Goal: Task Accomplishment & Management: Complete application form

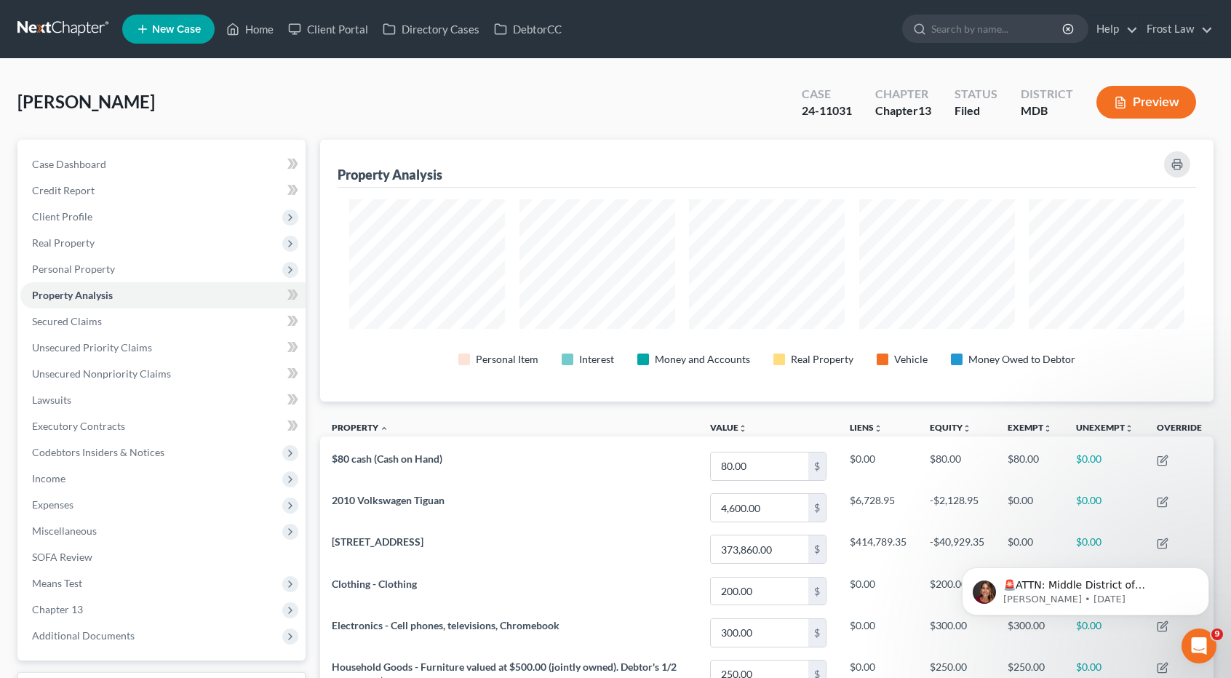
click at [87, 18] on link at bounding box center [63, 29] width 93 height 26
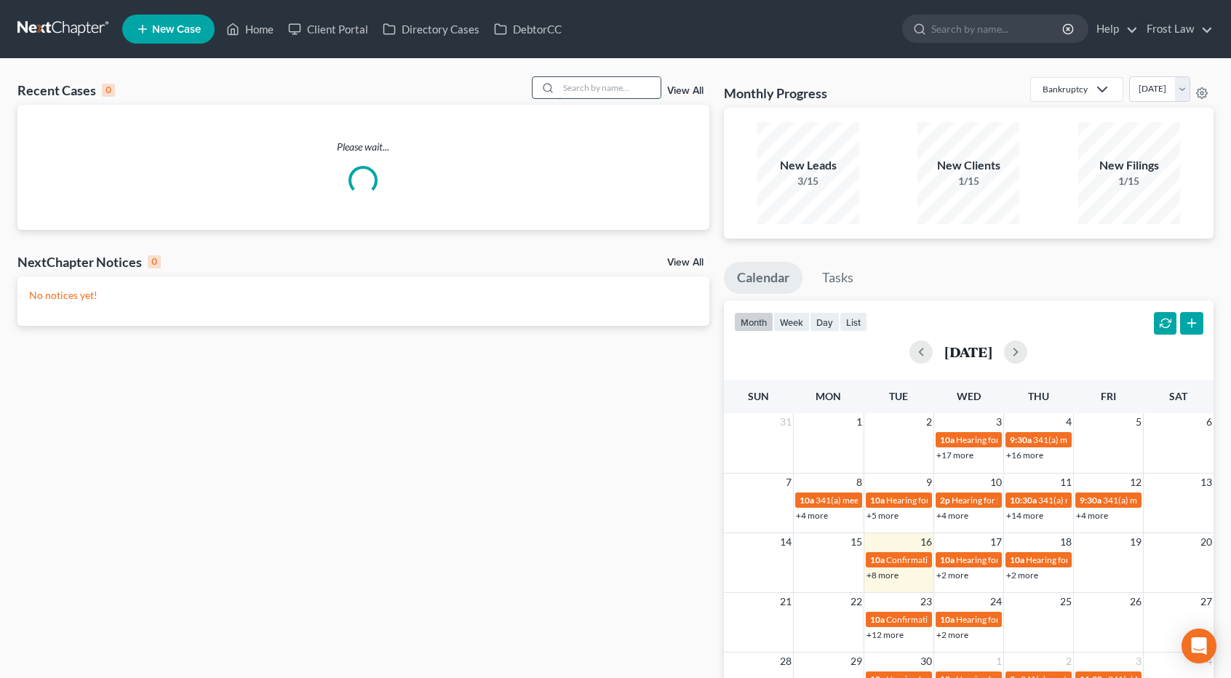
click at [611, 92] on input "search" at bounding box center [610, 87] width 102 height 21
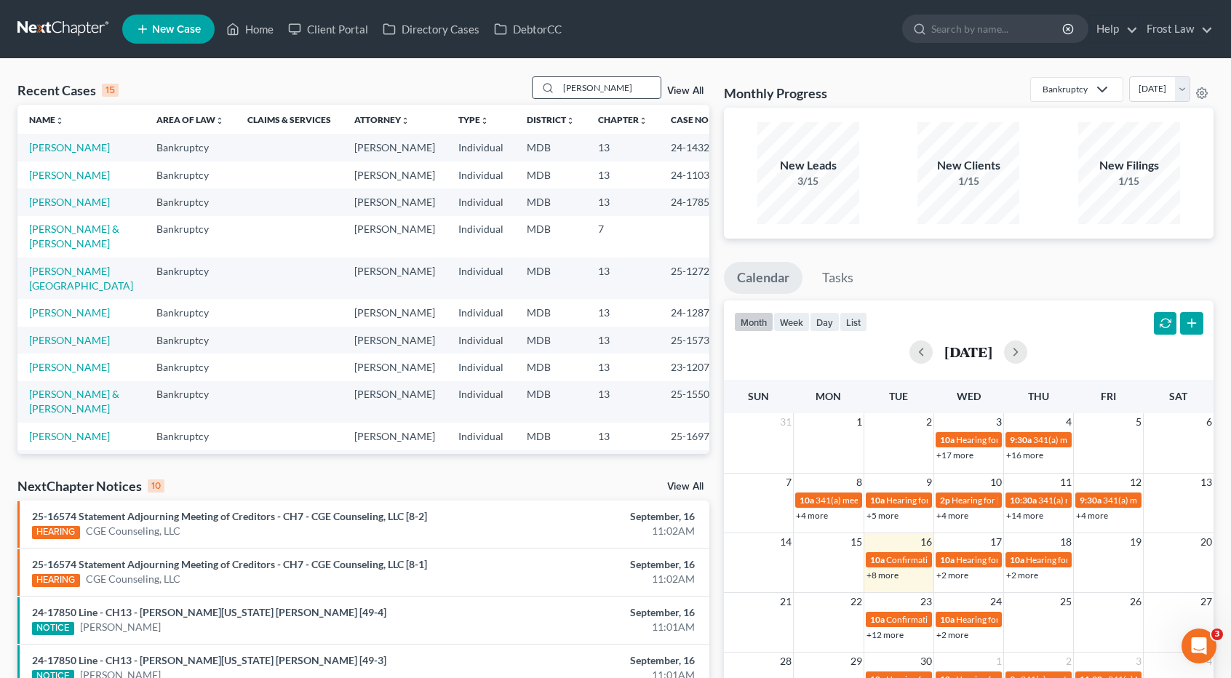
type input "[PERSON_NAME]"
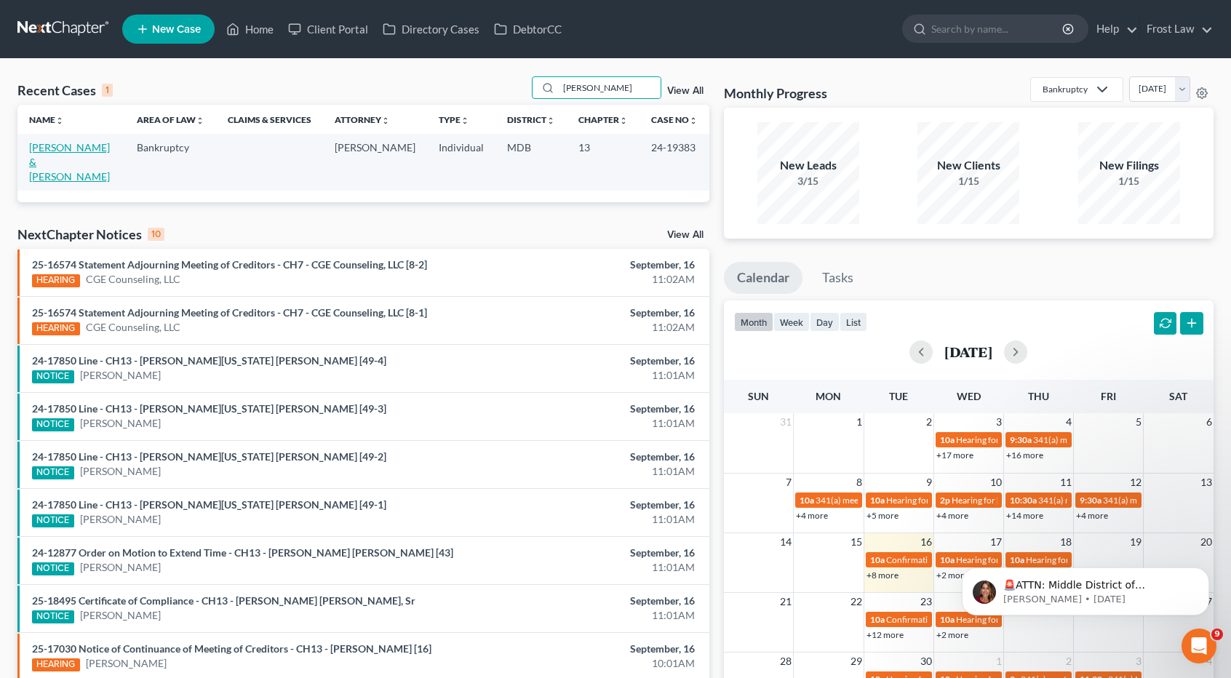
click at [80, 151] on link "[PERSON_NAME] & [PERSON_NAME]" at bounding box center [69, 161] width 81 height 41
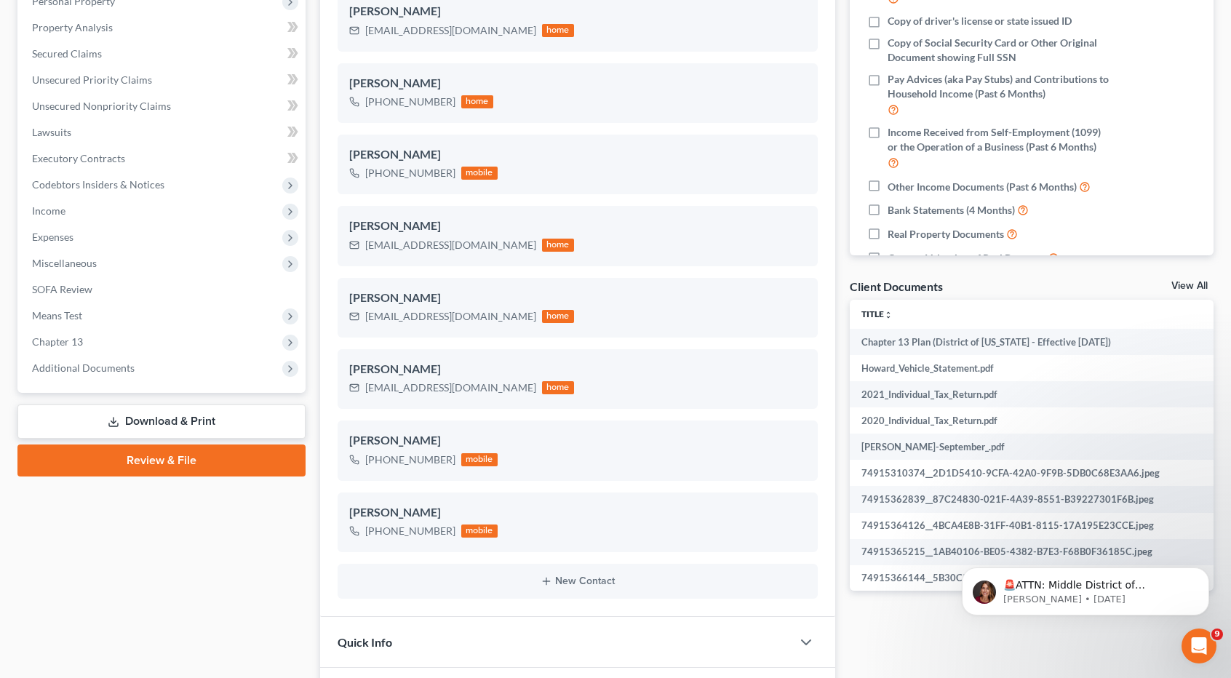
scroll to position [291, 0]
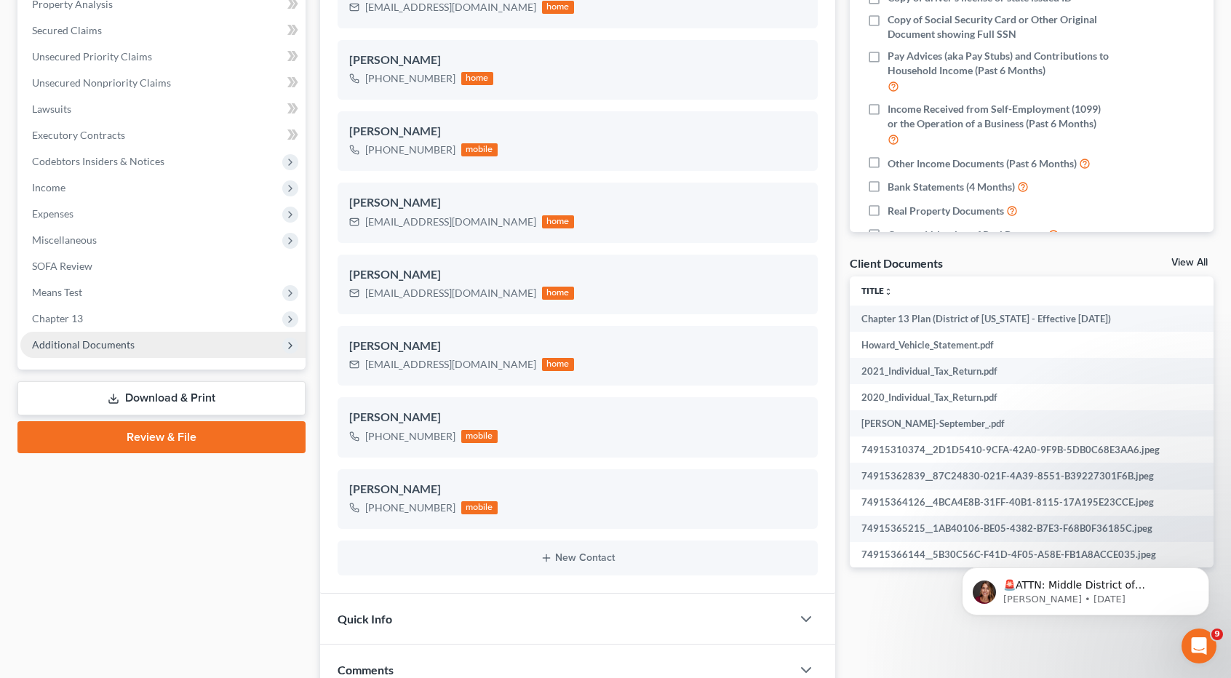
click at [113, 342] on span "Additional Documents" at bounding box center [83, 344] width 103 height 12
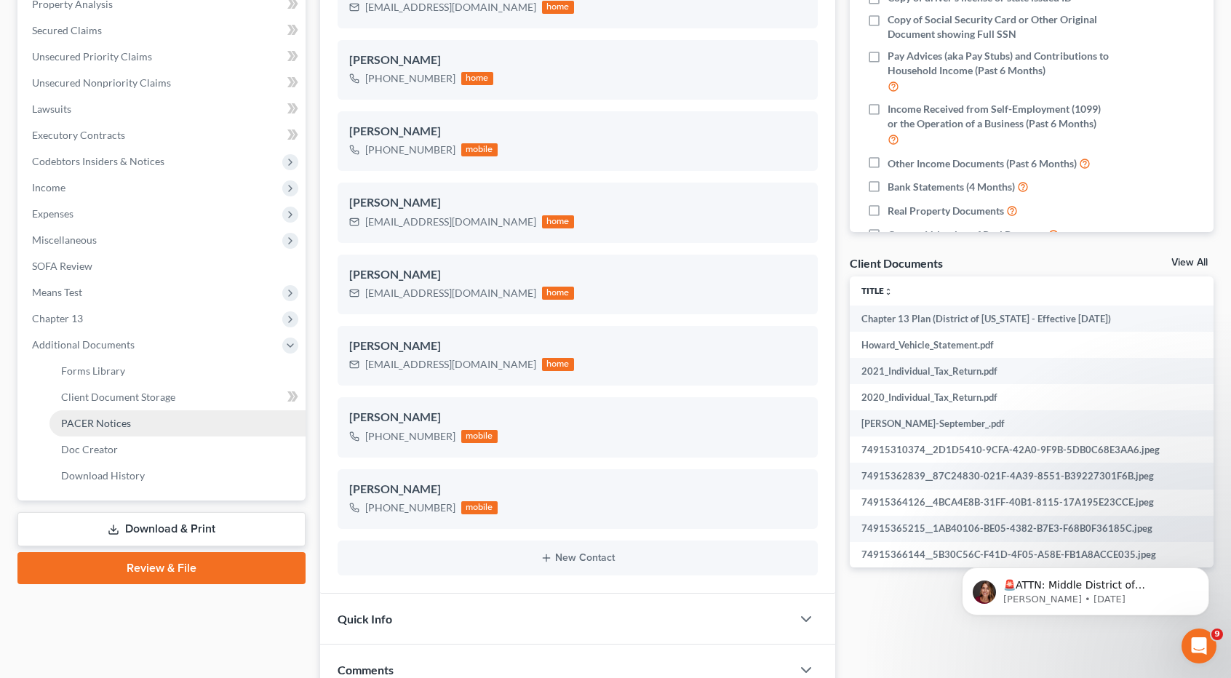
click at [118, 425] on span "PACER Notices" at bounding box center [96, 423] width 70 height 12
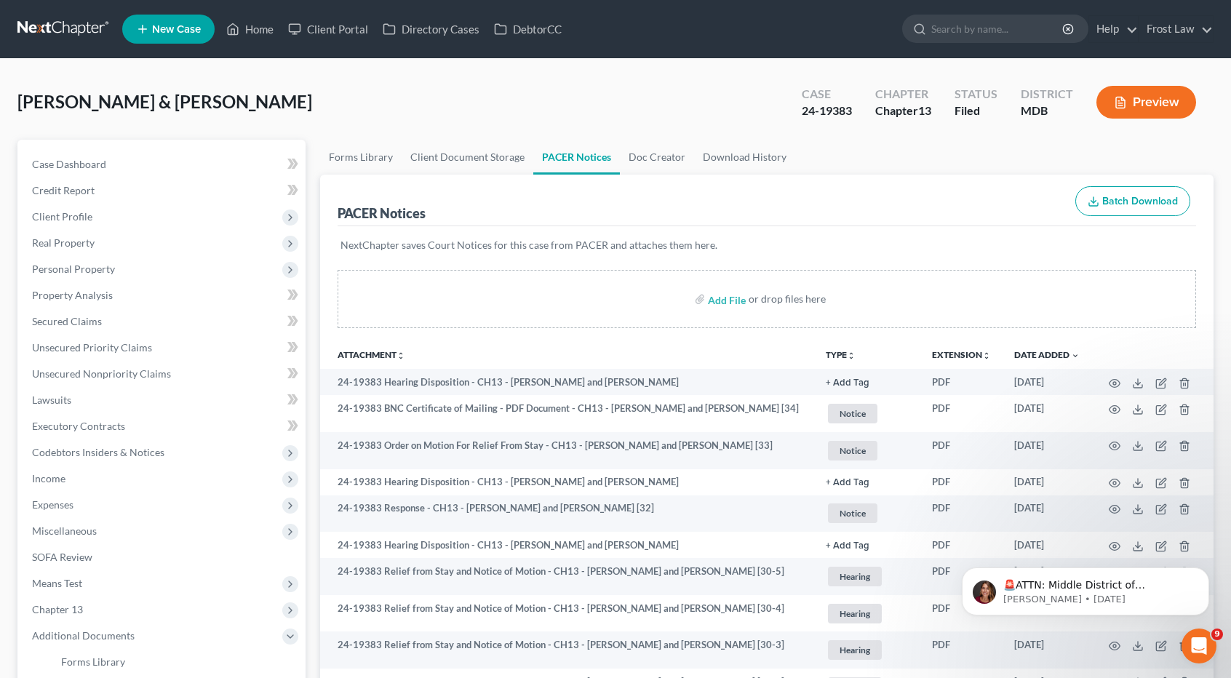
click at [852, 352] on icon "unfold_more" at bounding box center [851, 355] width 9 height 9
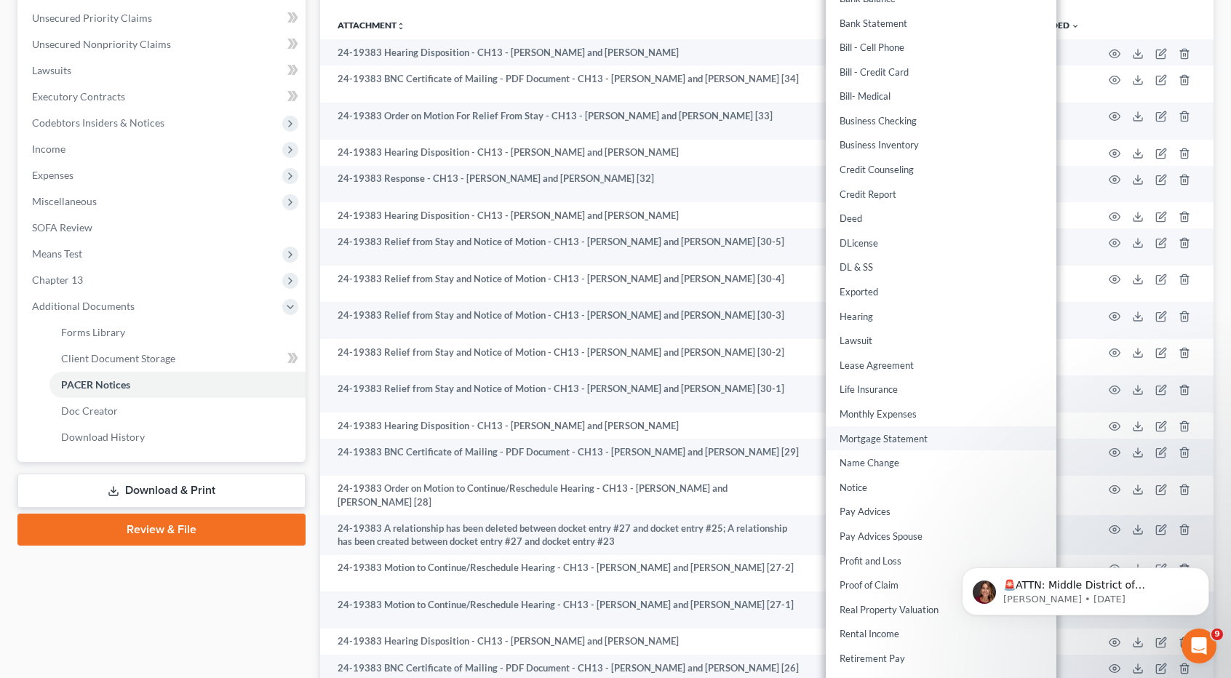
scroll to position [364, 0]
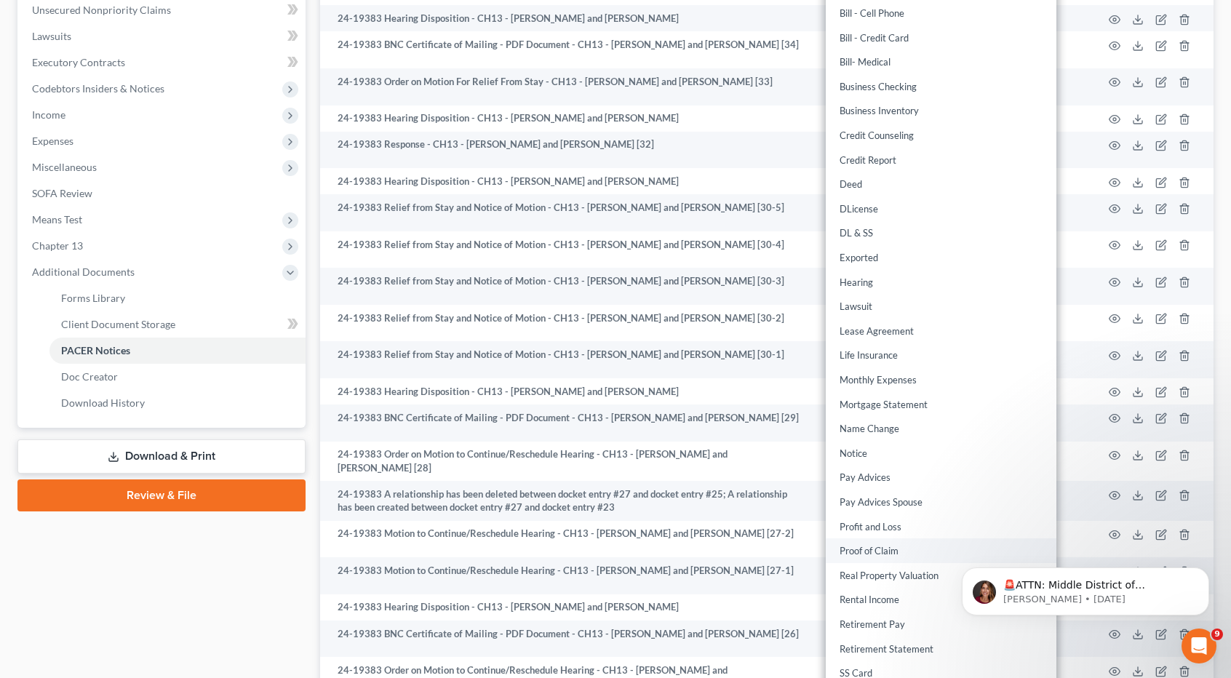
click at [875, 542] on link "Proof of Claim" at bounding box center [941, 551] width 231 height 25
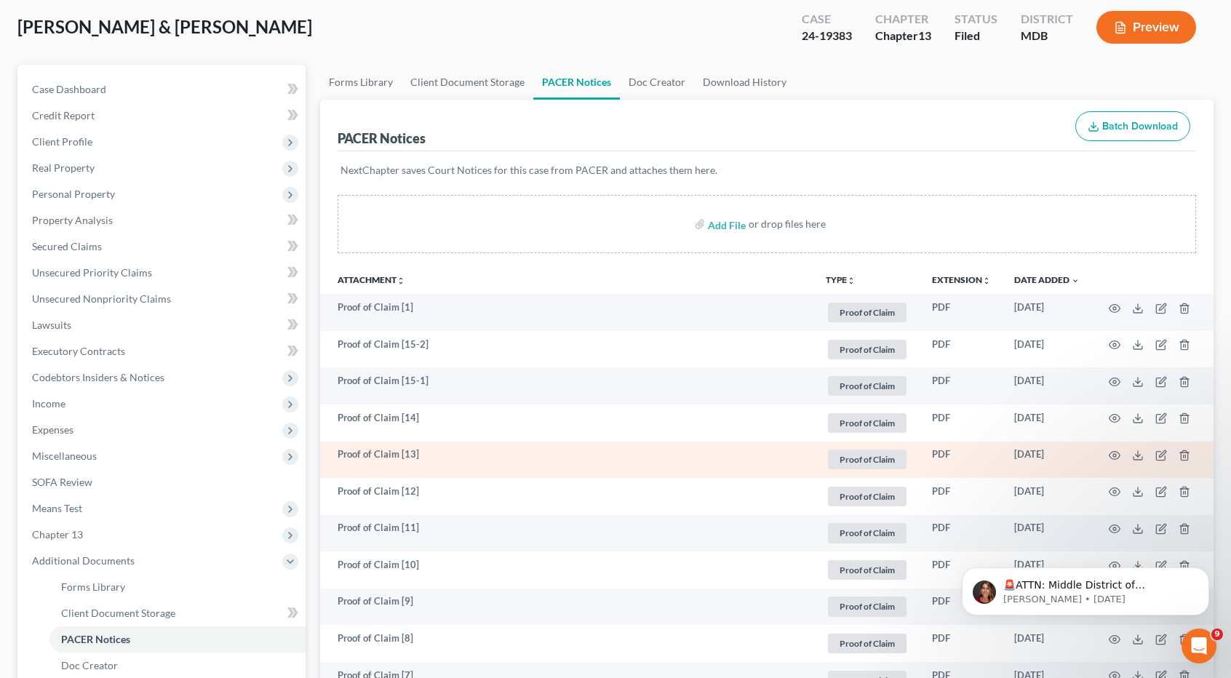
scroll to position [73, 0]
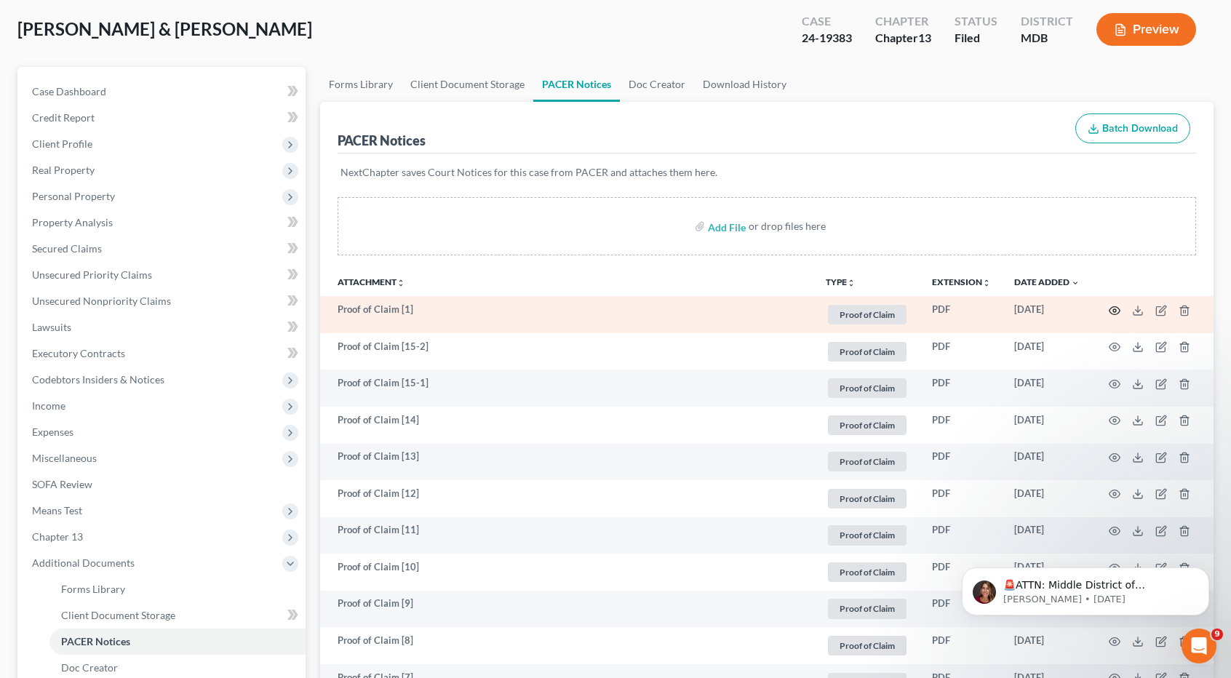
click at [1115, 312] on icon "button" at bounding box center [1115, 311] width 12 height 12
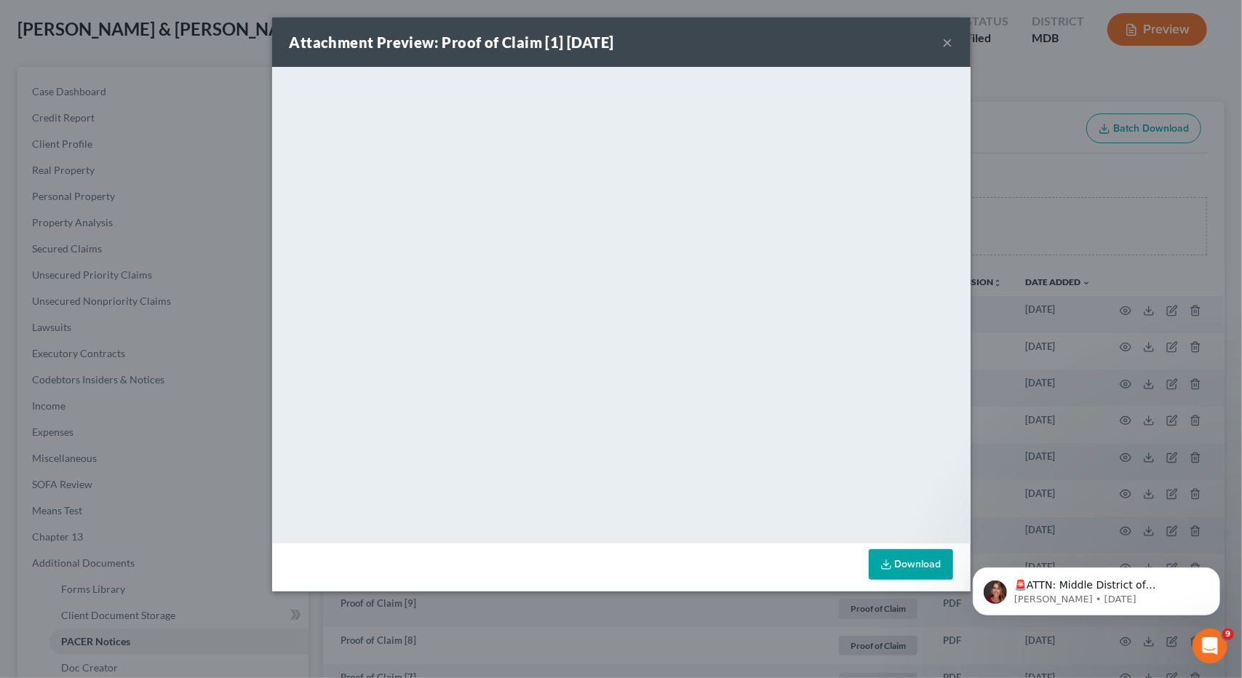
click at [949, 43] on button "×" at bounding box center [948, 41] width 10 height 17
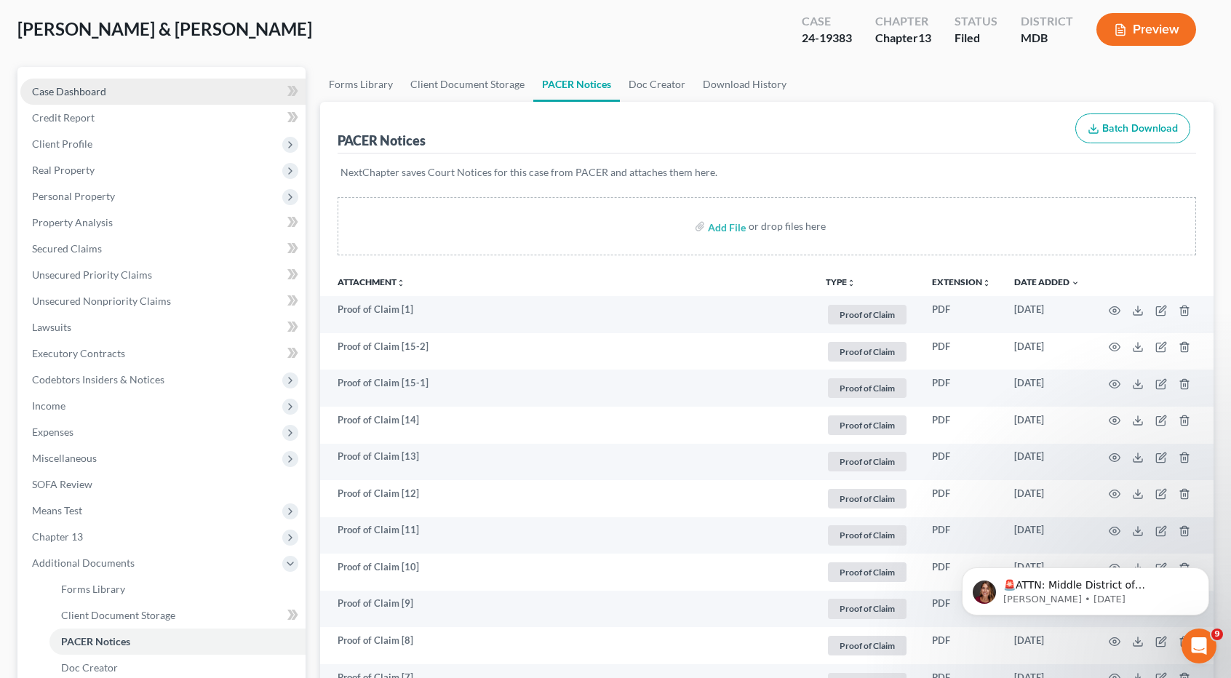
click at [93, 92] on span "Case Dashboard" at bounding box center [69, 91] width 74 height 12
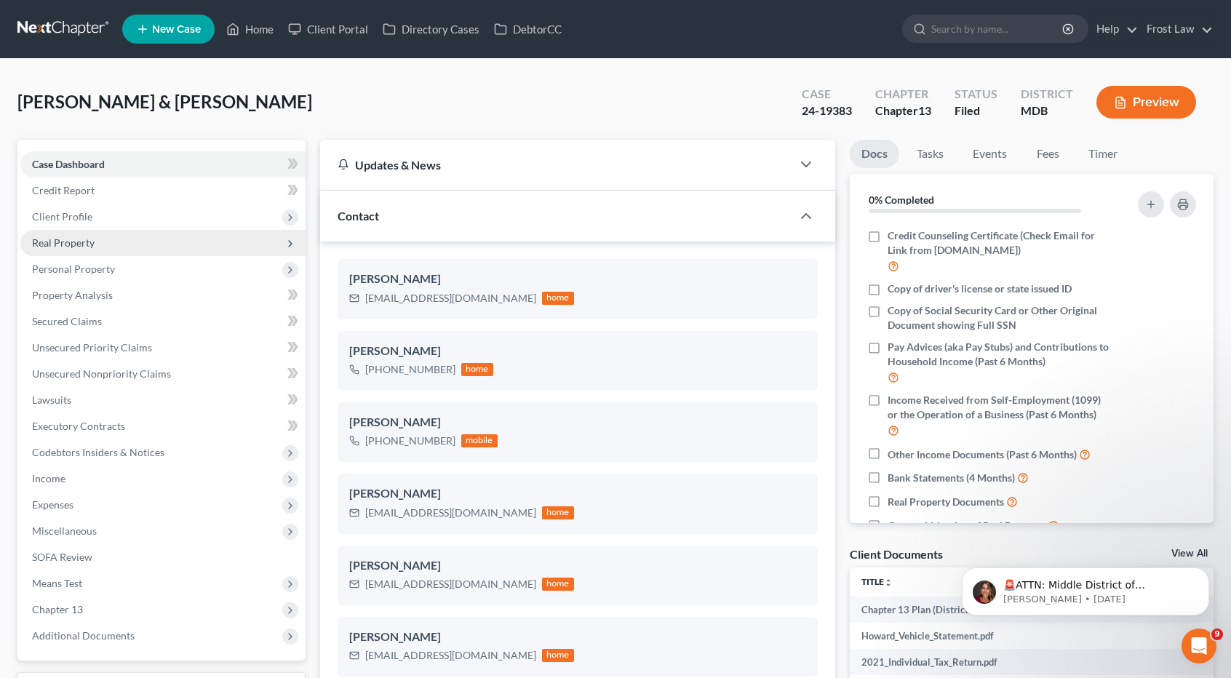
click at [134, 242] on span "Real Property" at bounding box center [162, 243] width 285 height 26
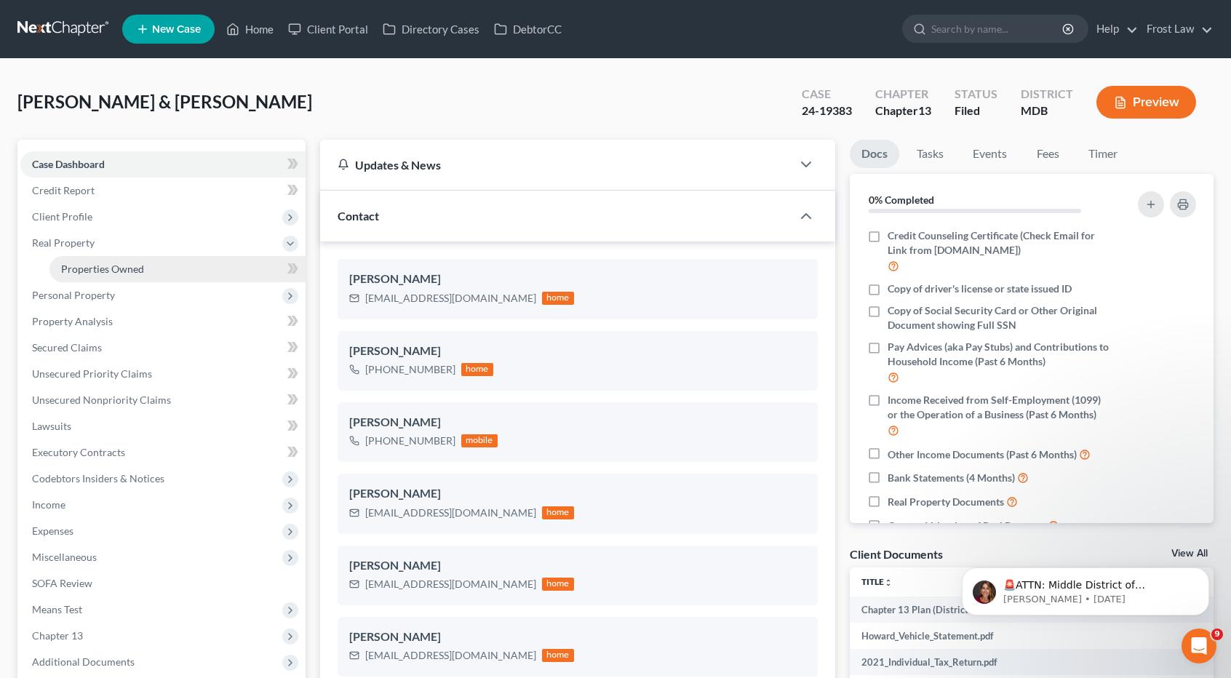
click at [137, 267] on span "Properties Owned" at bounding box center [102, 269] width 83 height 12
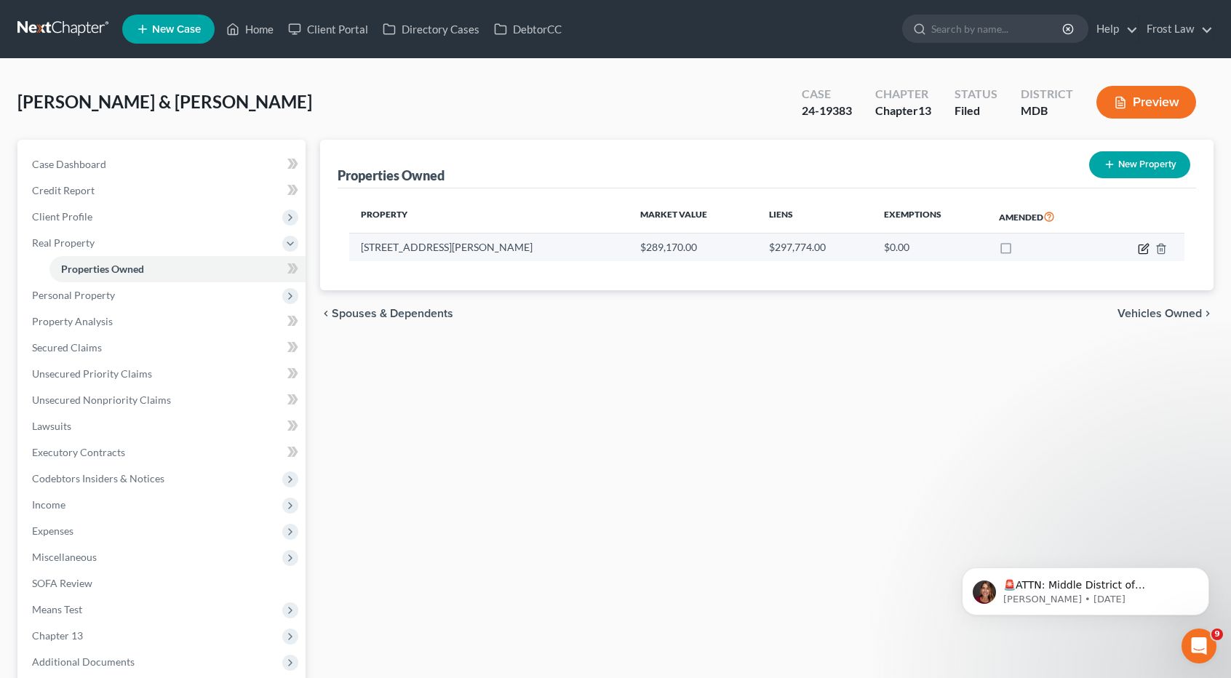
click at [1144, 248] on icon "button" at bounding box center [1144, 249] width 12 height 12
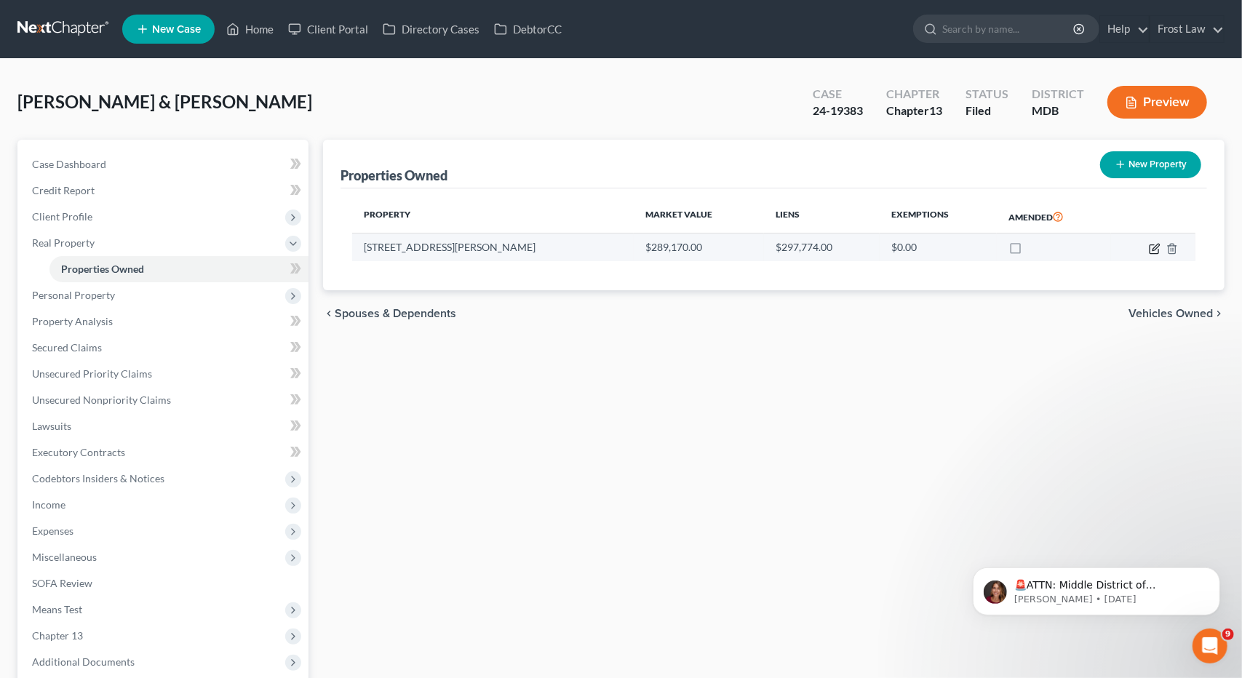
select select "21"
select select "19"
select select "2"
select select "0"
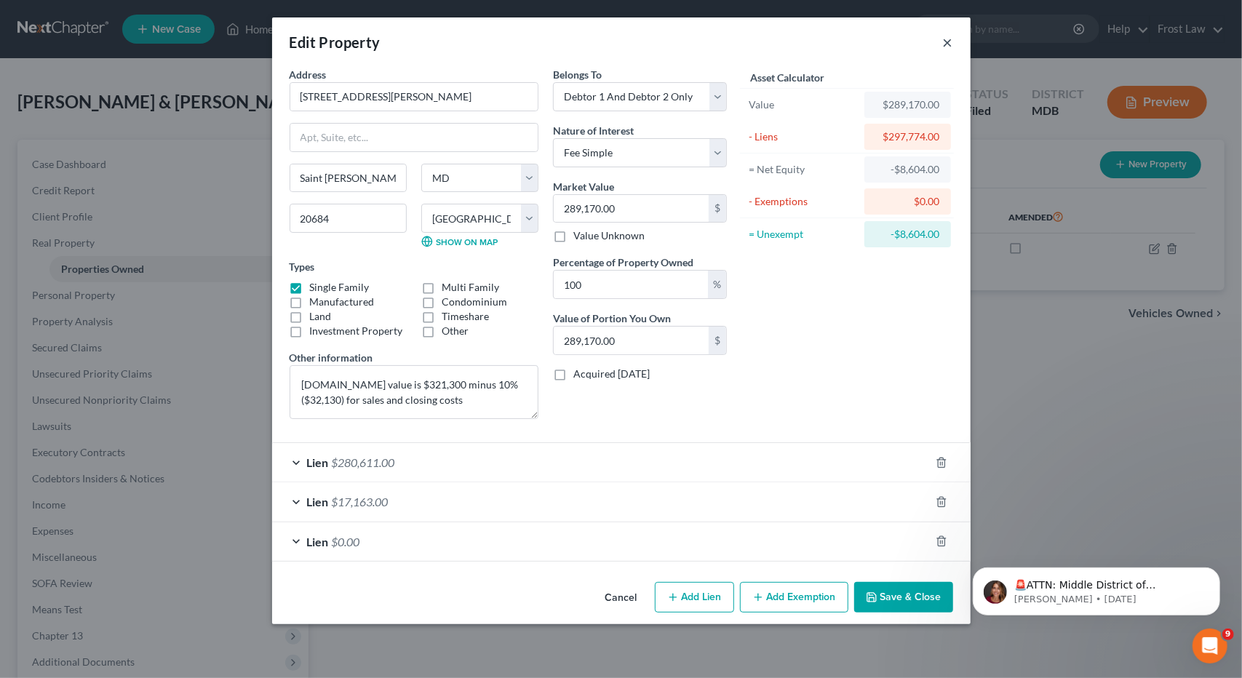
click at [946, 40] on button "×" at bounding box center [948, 41] width 10 height 17
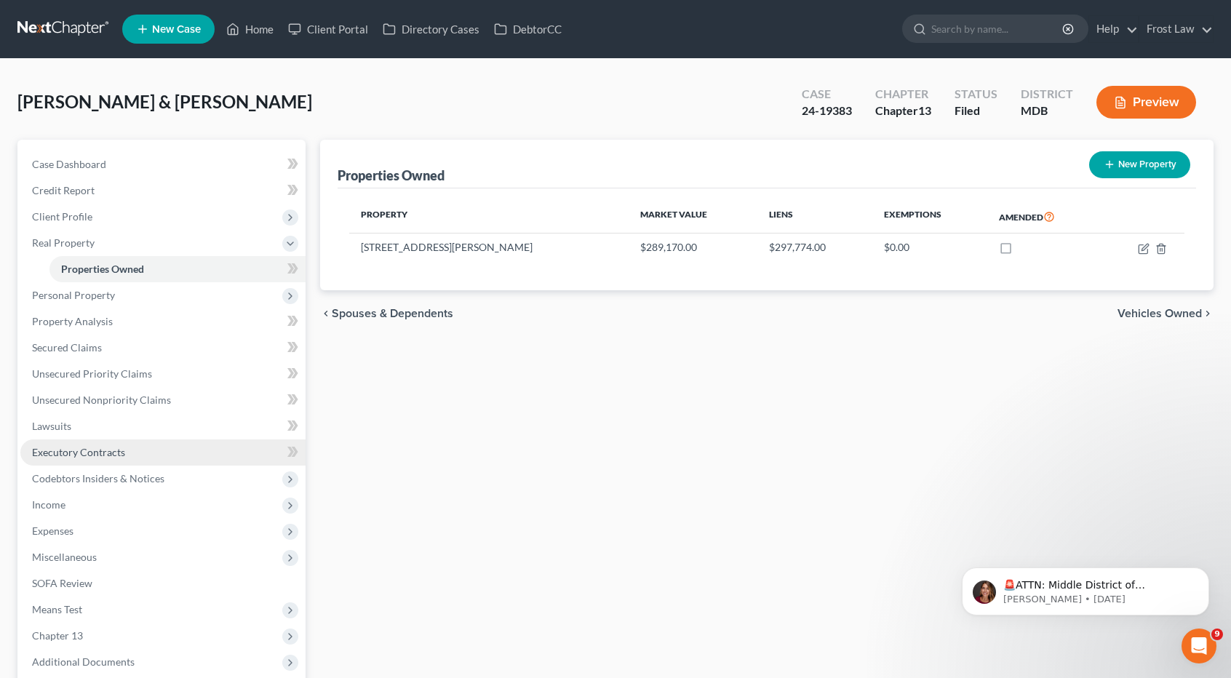
scroll to position [146, 0]
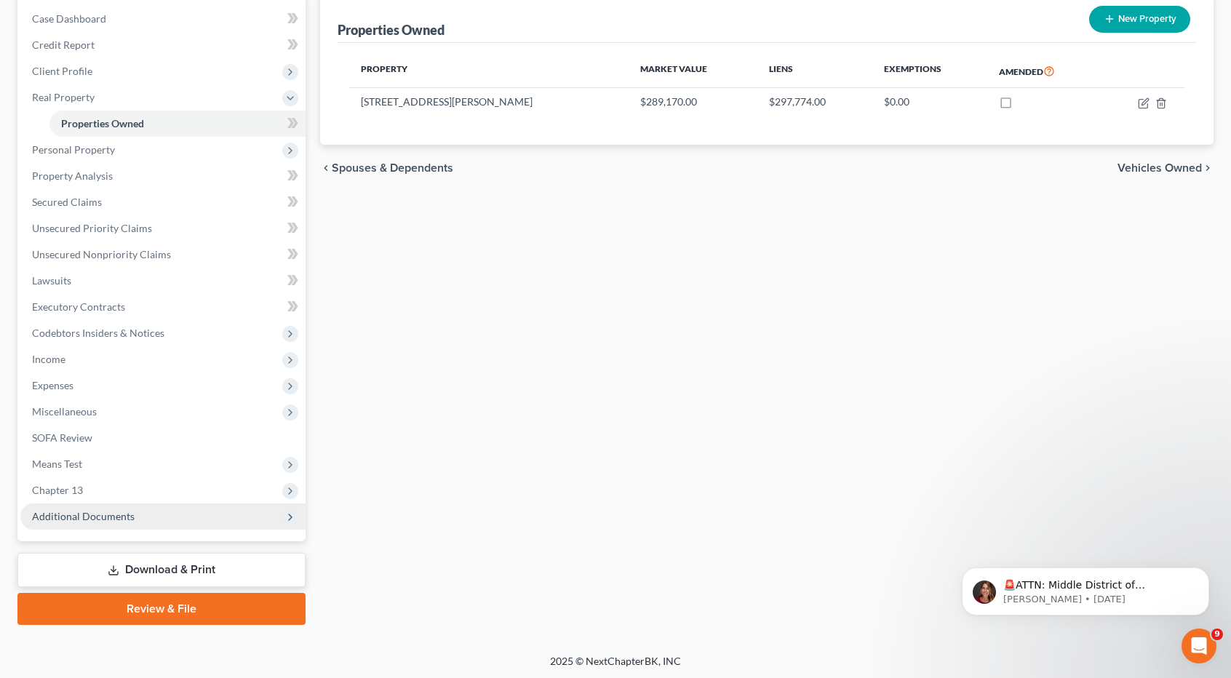
click at [87, 517] on span "Additional Documents" at bounding box center [83, 516] width 103 height 12
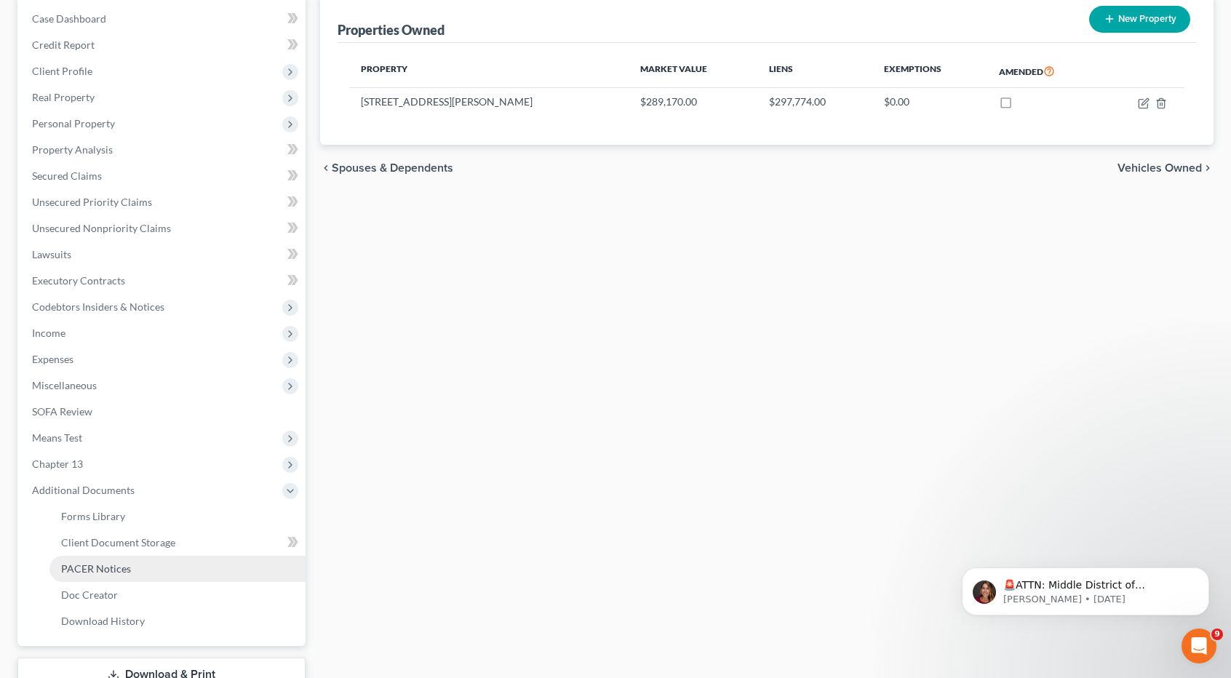
click at [100, 568] on span "PACER Notices" at bounding box center [96, 568] width 70 height 12
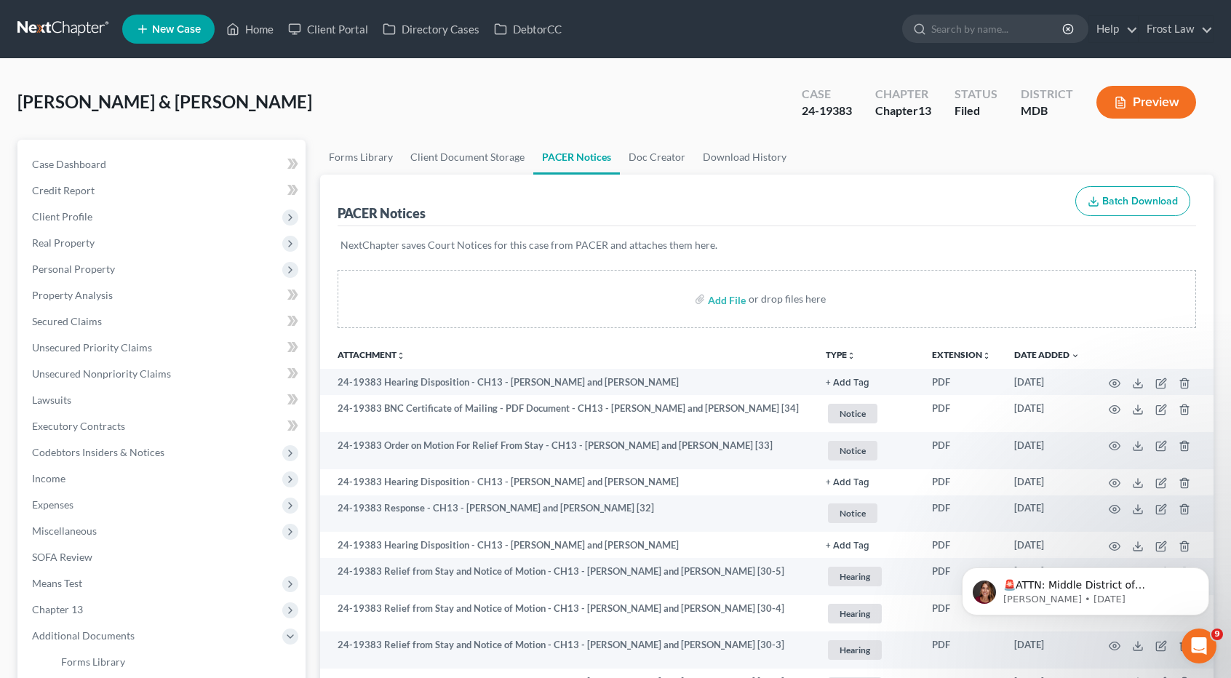
click at [841, 346] on th "TYPE unfold_more NONE 2018 Tax Returns [DATE] to [DATE] Tax Returns 2019 State …" at bounding box center [867, 354] width 106 height 29
click at [841, 351] on button "TYPE unfold_more" at bounding box center [841, 355] width 30 height 9
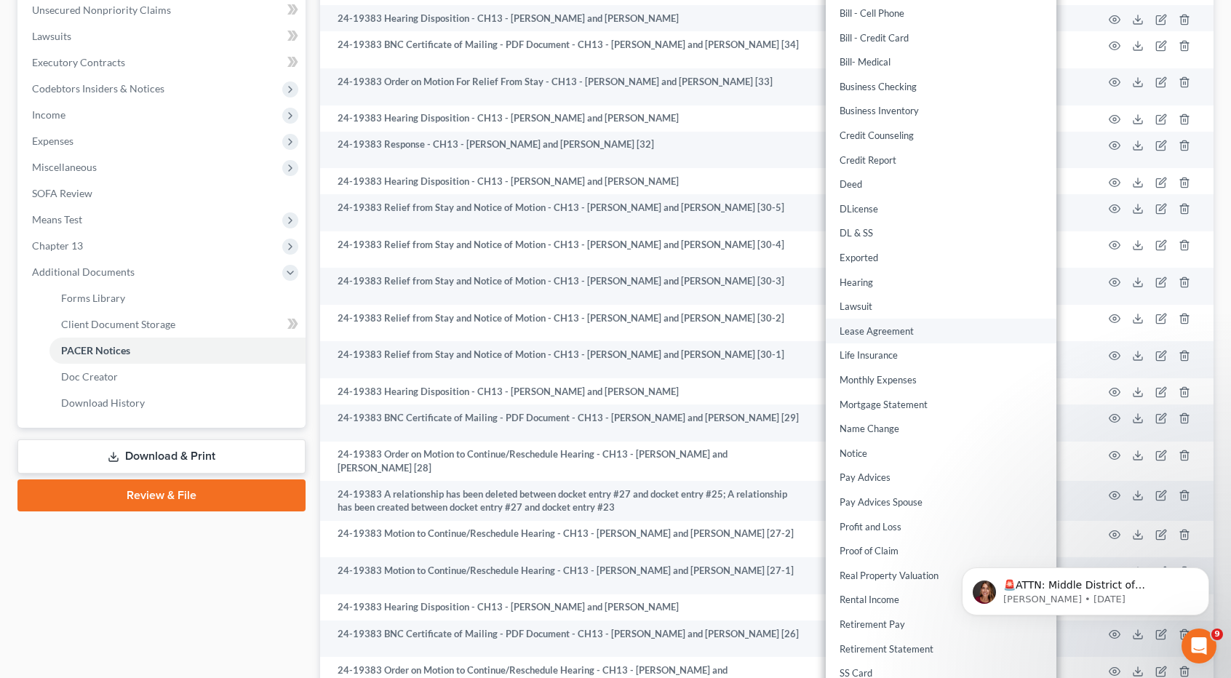
scroll to position [655, 0]
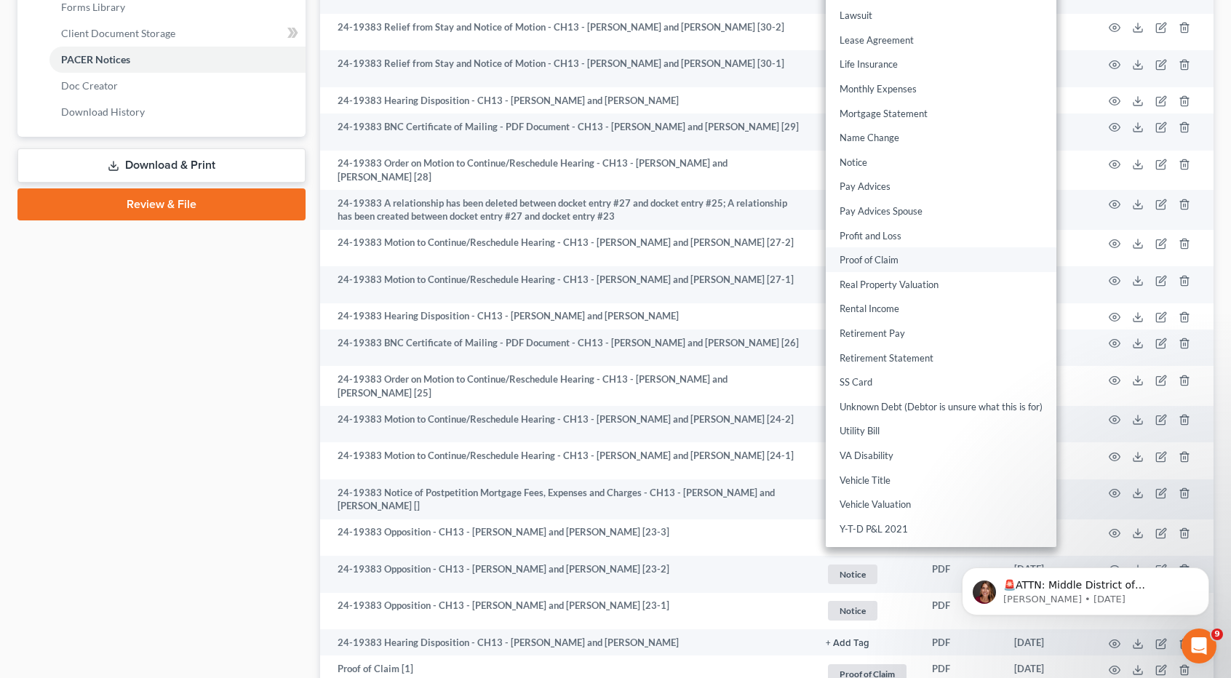
click at [875, 261] on link "Proof of Claim" at bounding box center [941, 260] width 231 height 25
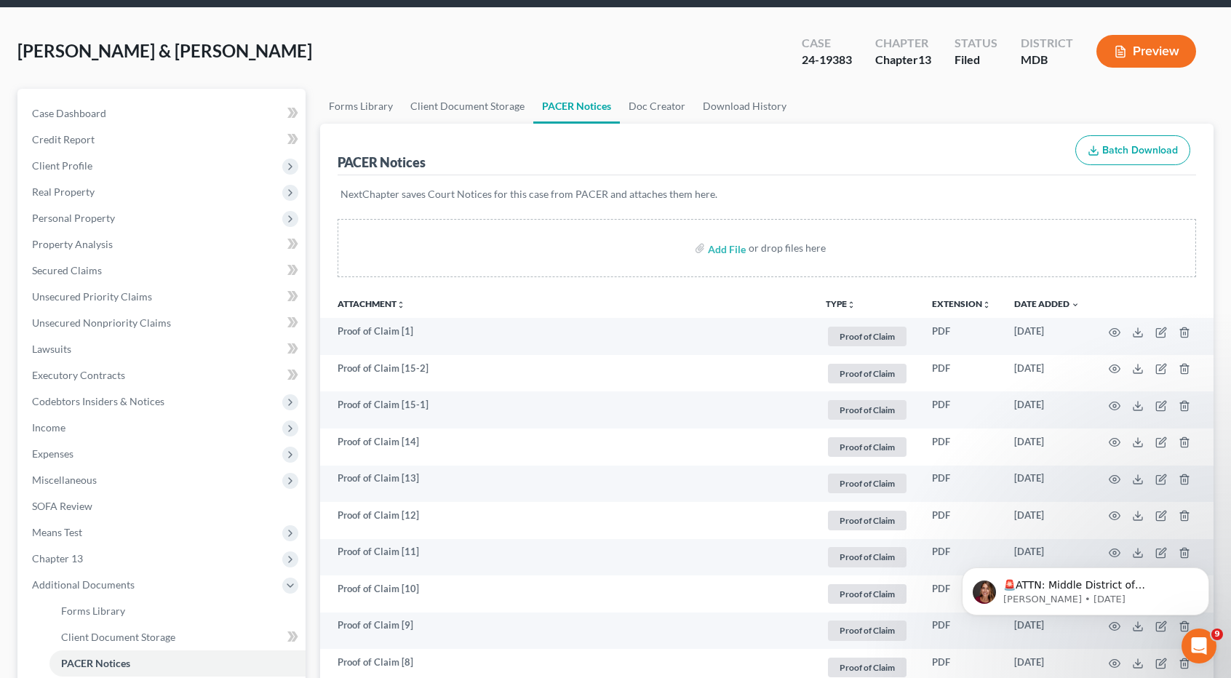
scroll to position [73, 0]
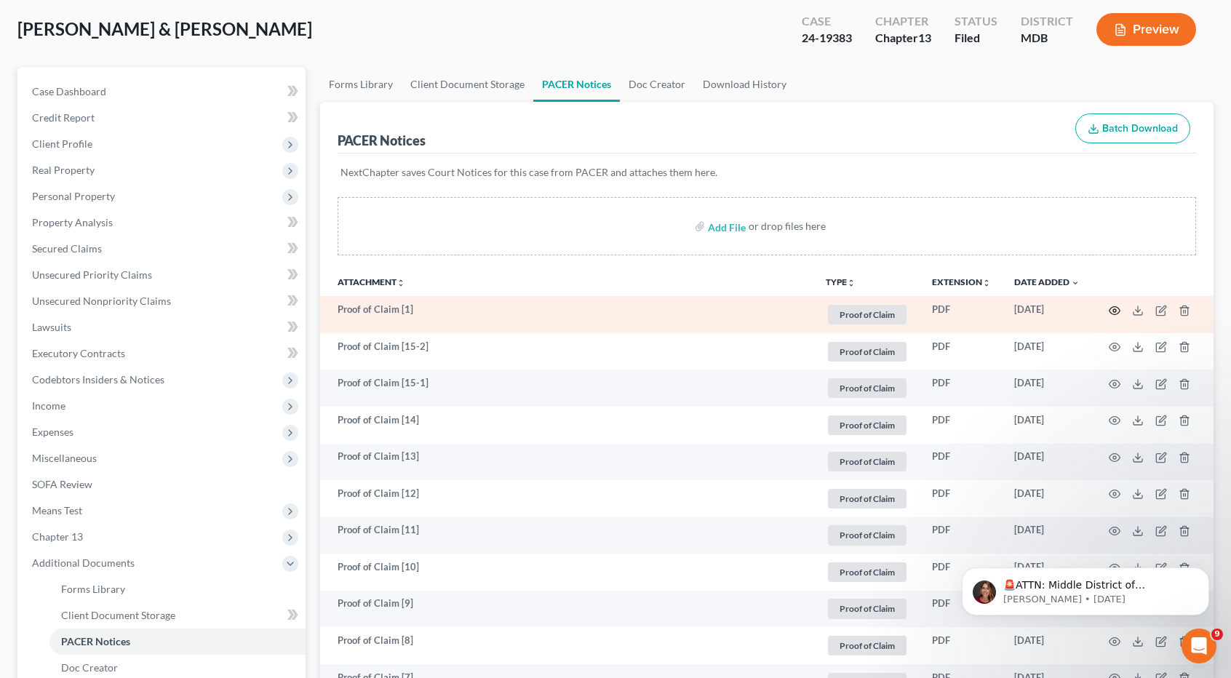
click at [1110, 306] on icon "button" at bounding box center [1115, 311] width 12 height 12
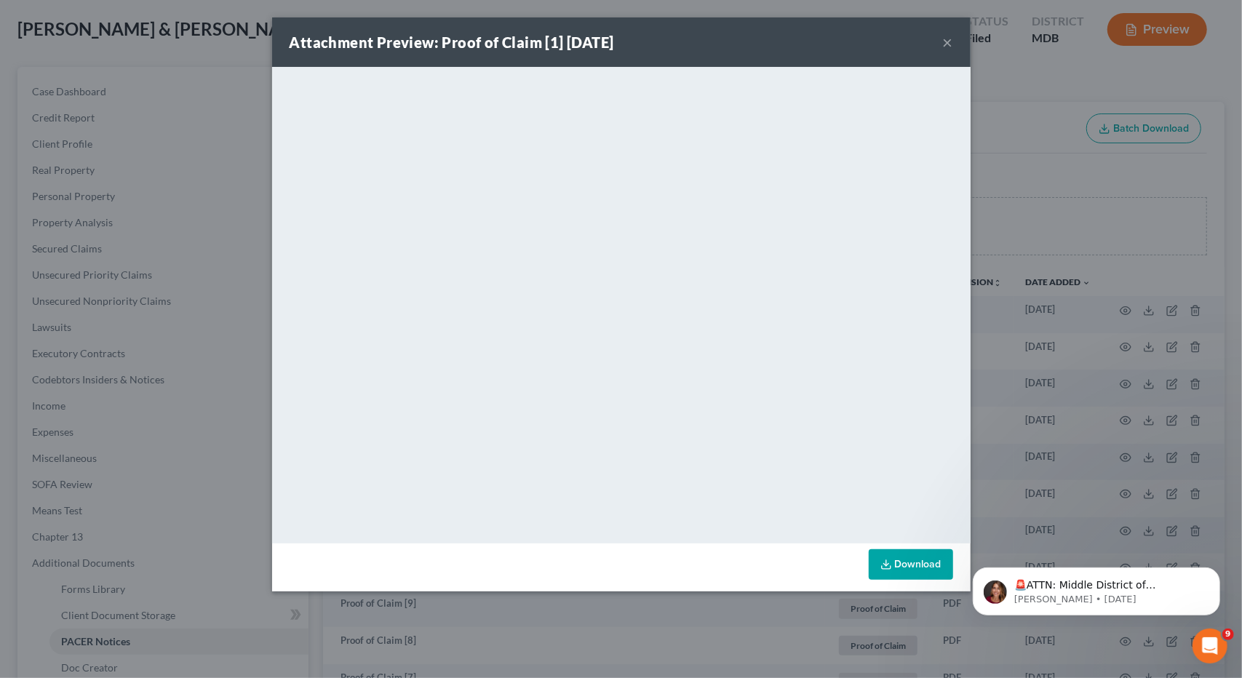
click at [943, 36] on button "×" at bounding box center [948, 41] width 10 height 17
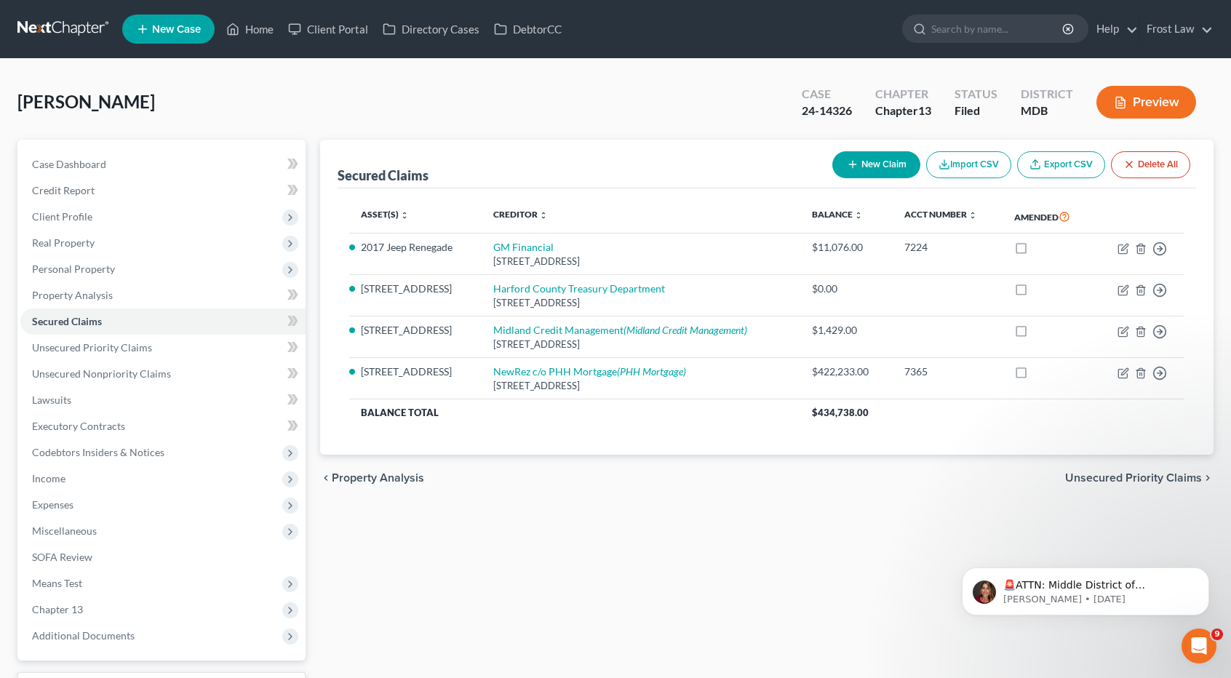
click at [76, 24] on link at bounding box center [63, 29] width 93 height 26
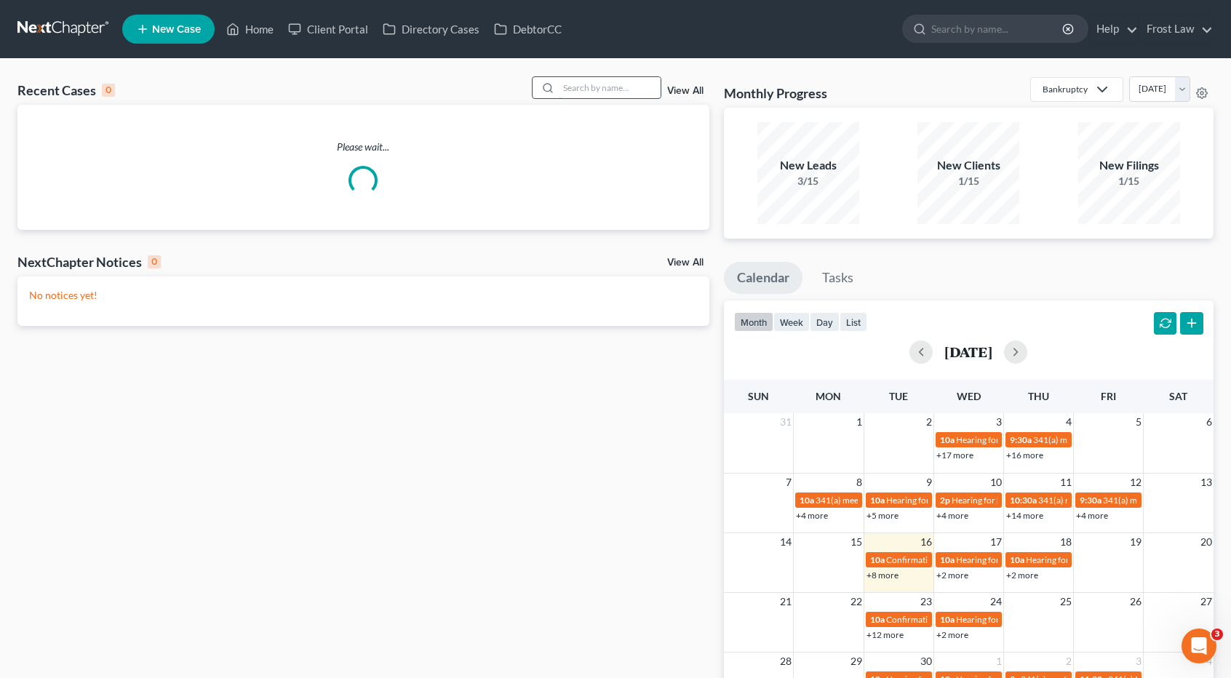
click at [573, 88] on input "search" at bounding box center [610, 87] width 102 height 21
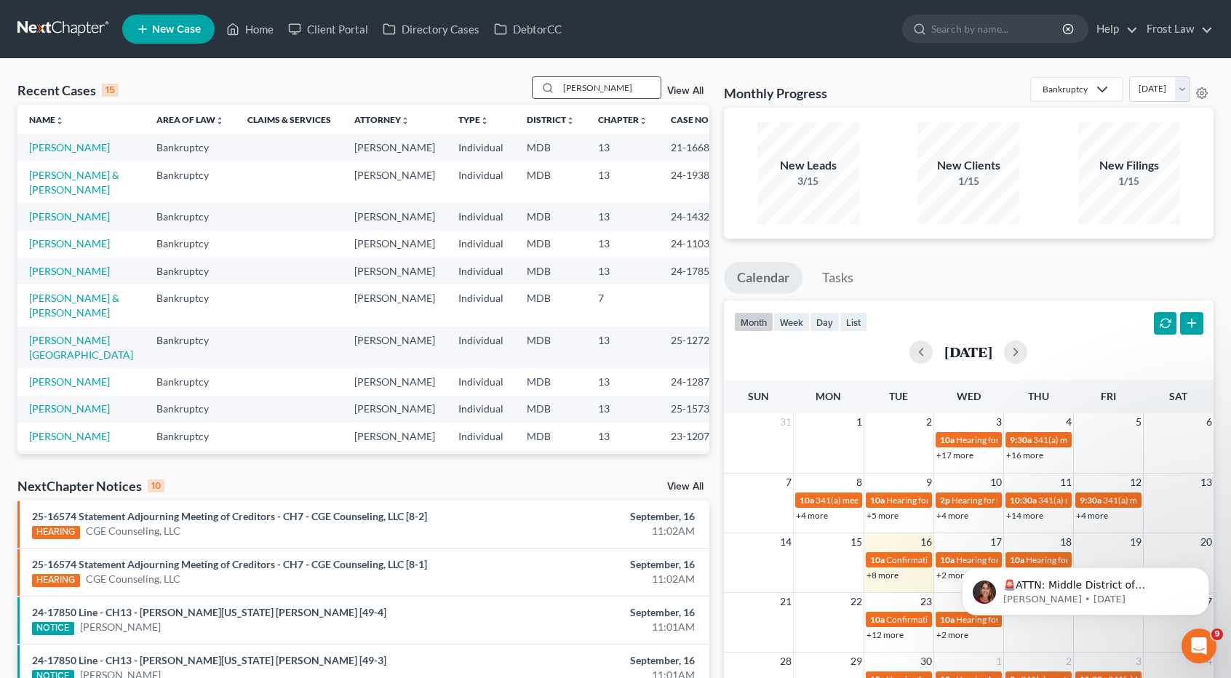
type input "[PERSON_NAME]"
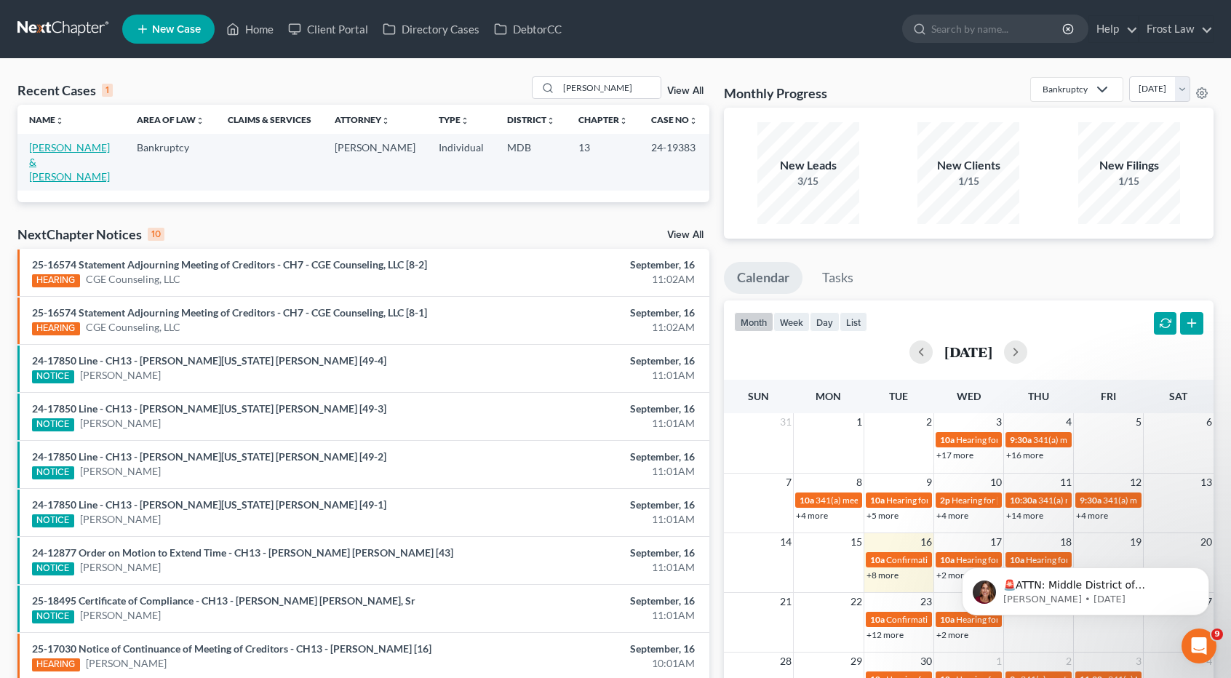
click at [76, 151] on link "[PERSON_NAME] & [PERSON_NAME]" at bounding box center [69, 161] width 81 height 41
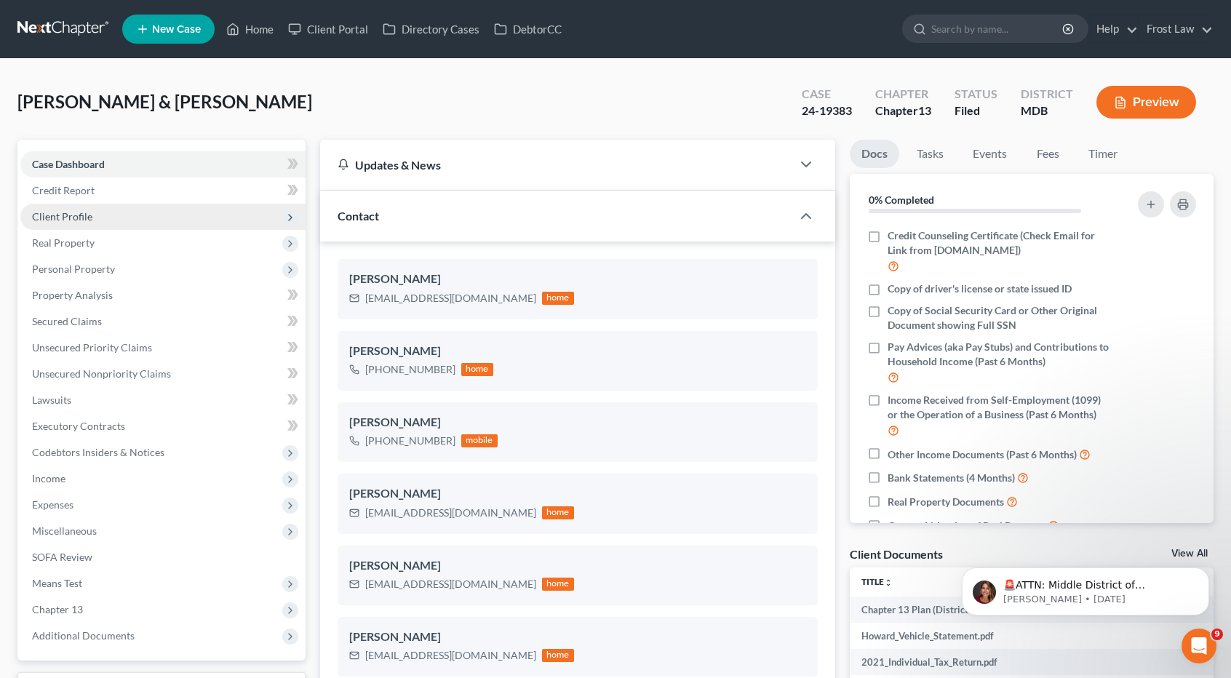
click at [127, 222] on span "Client Profile" at bounding box center [162, 217] width 285 height 26
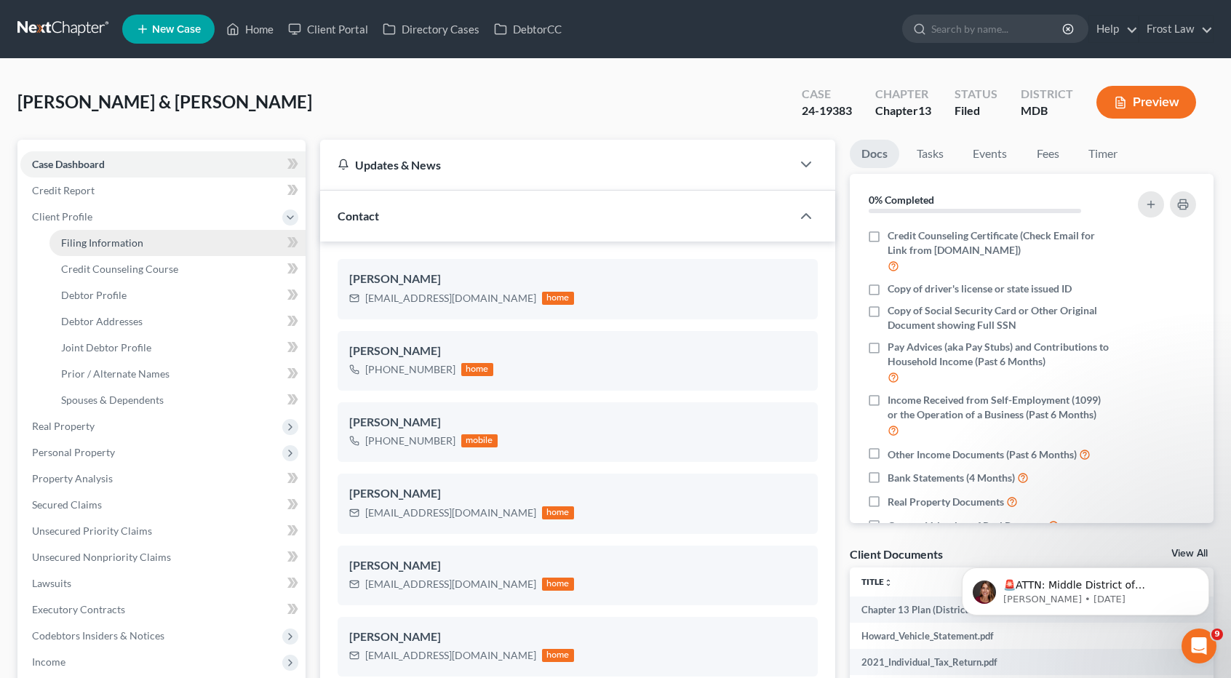
click at [130, 242] on span "Filing Information" at bounding box center [102, 242] width 82 height 12
select select "1"
select select "3"
select select "21"
